Goal: Go to known website: Access a specific website the user already knows

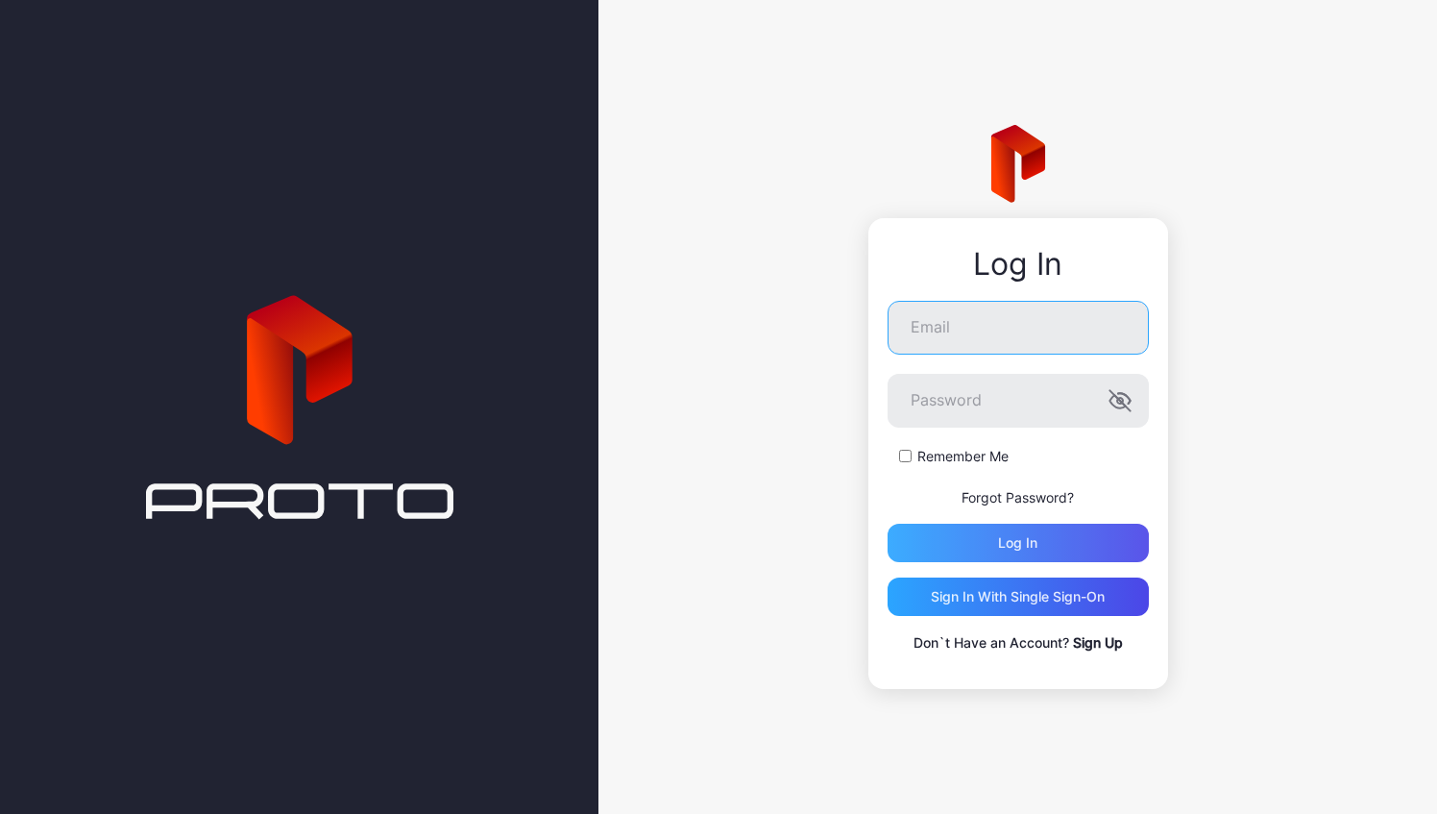
type input "**********"
click at [970, 559] on div "Log in" at bounding box center [1018, 543] width 261 height 38
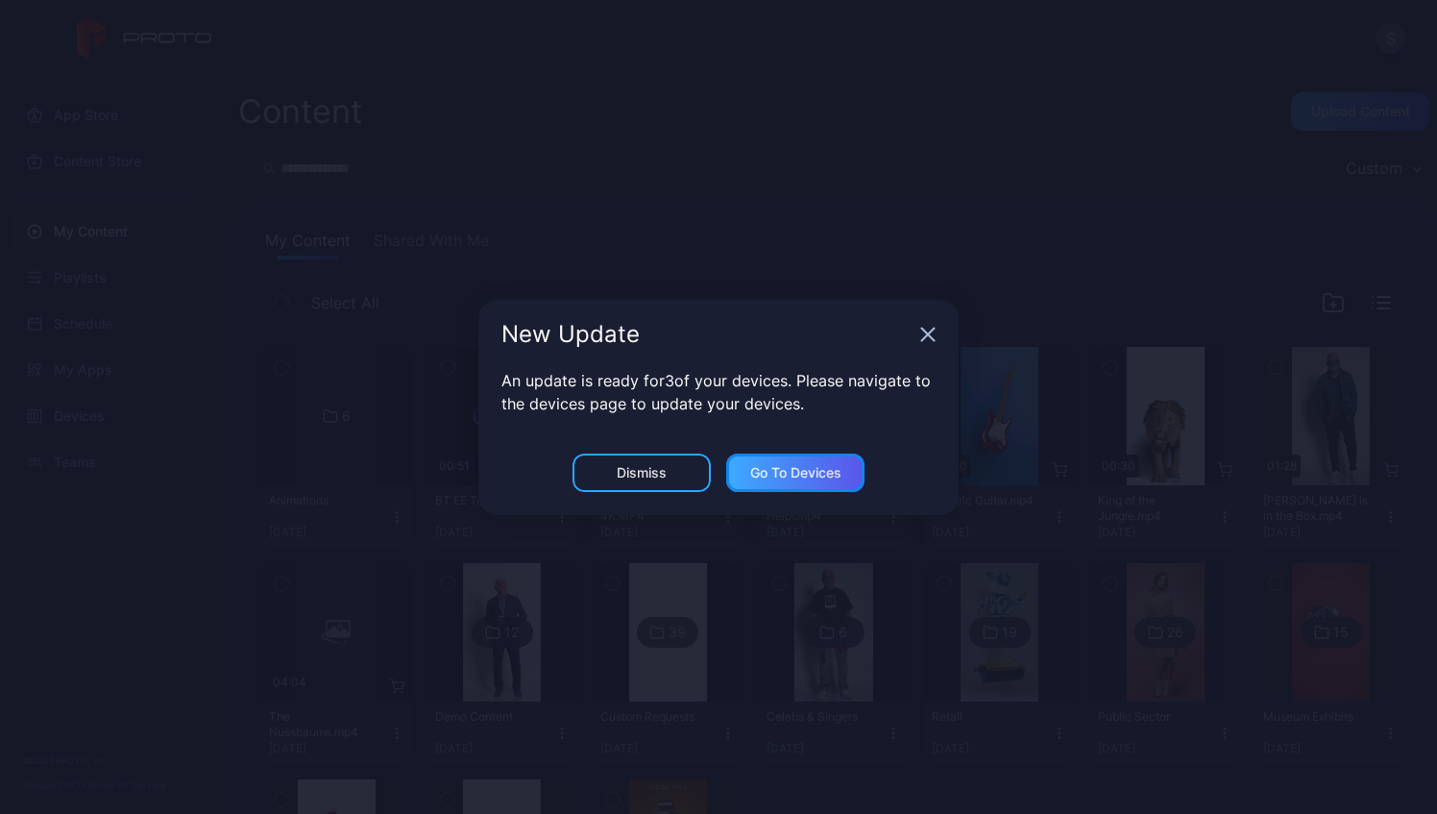
click at [786, 478] on div "Go to devices" at bounding box center [795, 472] width 91 height 15
